Goal: Check status: Check status

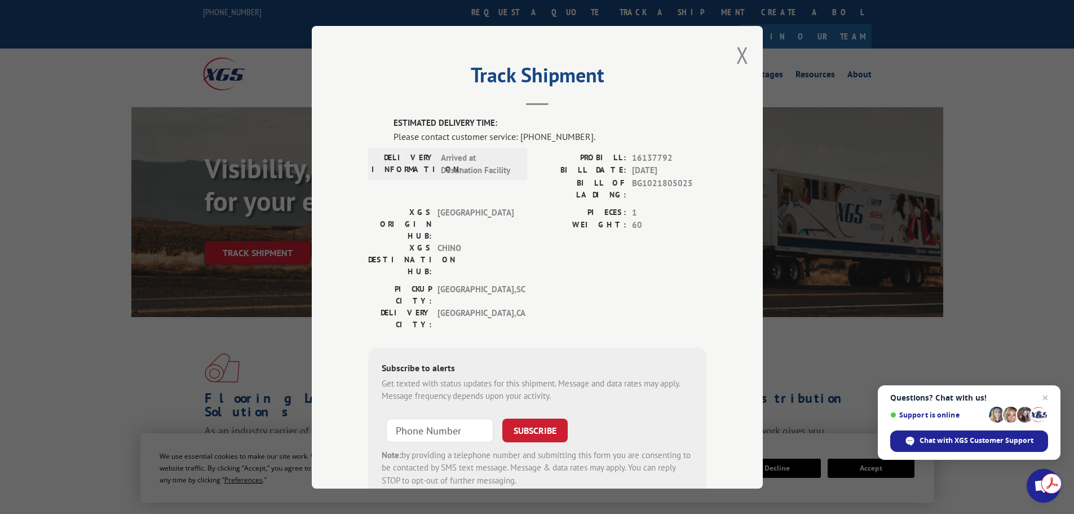
click at [747, 51] on div "Track Shipment ESTIMATED DELIVERY TIME: Please contact customer service: [PHONE…" at bounding box center [537, 257] width 451 height 462
click at [737, 59] on button "Close modal" at bounding box center [742, 55] width 12 height 30
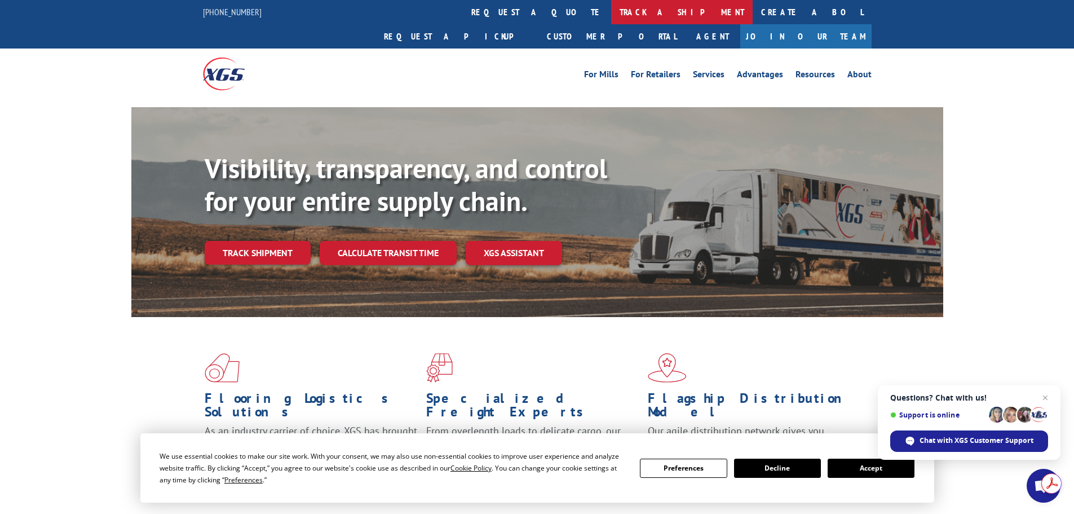
click at [611, 19] on link "track a shipment" at bounding box center [682, 12] width 142 height 24
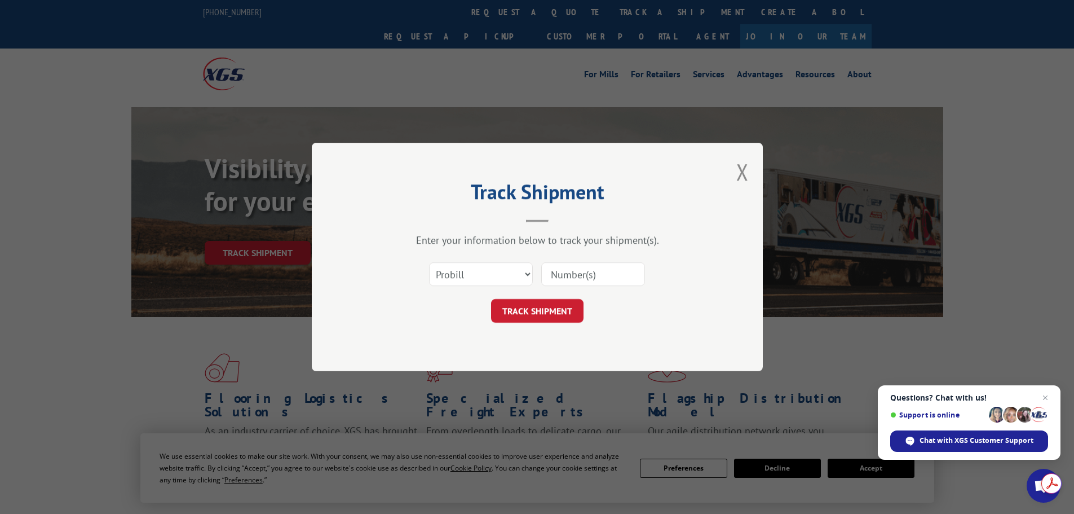
click at [598, 271] on input at bounding box center [593, 274] width 104 height 24
paste input "16137792"
type input "16137792"
click at [555, 308] on button "TRACK SHIPMENT" at bounding box center [537, 311] width 92 height 24
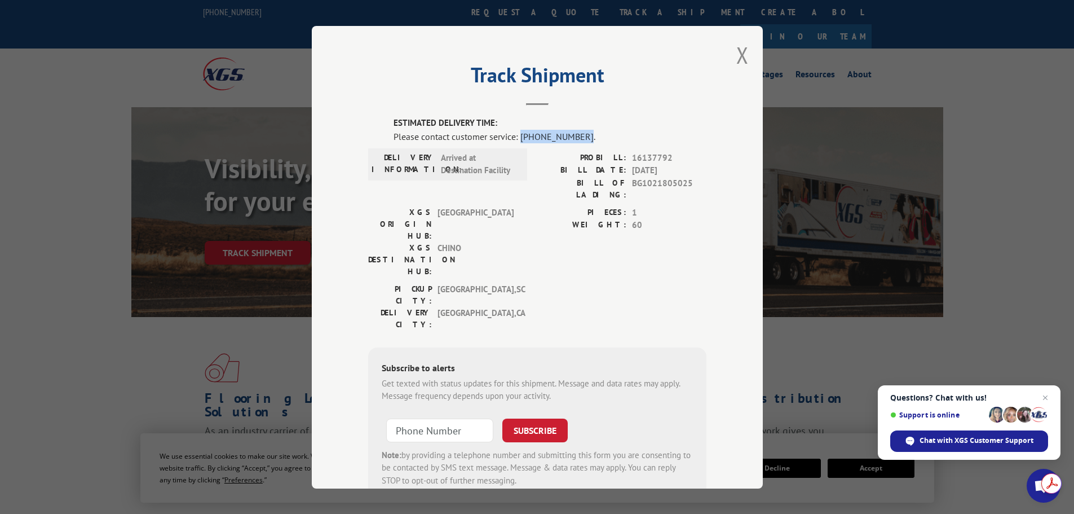
drag, startPoint x: 516, startPoint y: 134, endPoint x: 573, endPoint y: 139, distance: 56.6
click at [573, 139] on div "Please contact customer service: [PHONE_NUMBER]." at bounding box center [550, 136] width 313 height 14
copy div "[PHONE_NUMBER]"
click at [645, 153] on span "16137792" at bounding box center [669, 157] width 74 height 13
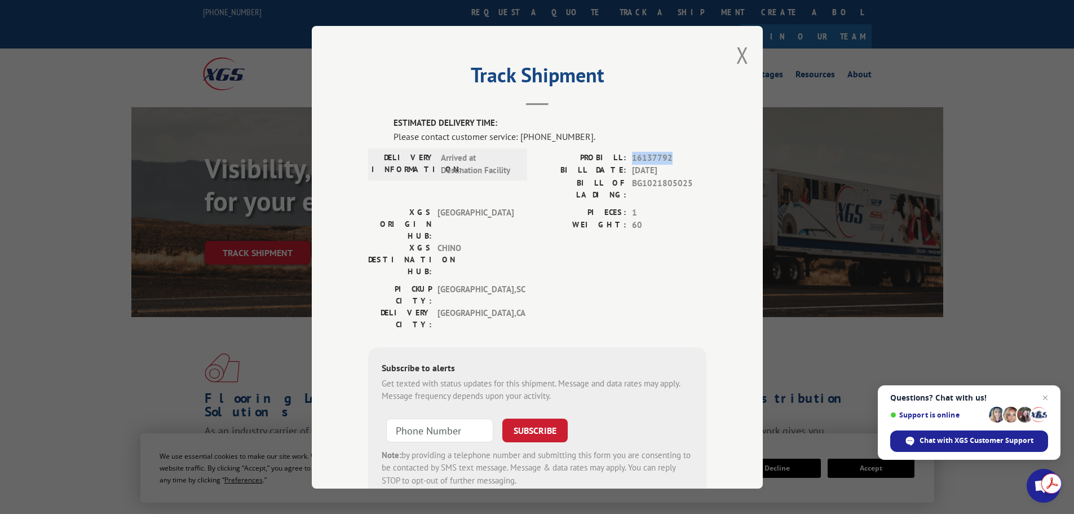
copy span "16137792"
